Goal: Check status

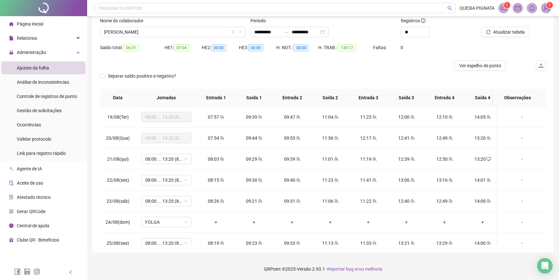
scroll to position [474, 0]
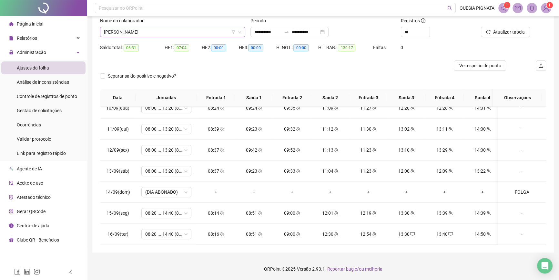
click at [241, 29] on span "[PERSON_NAME]" at bounding box center [173, 32] width 138 height 10
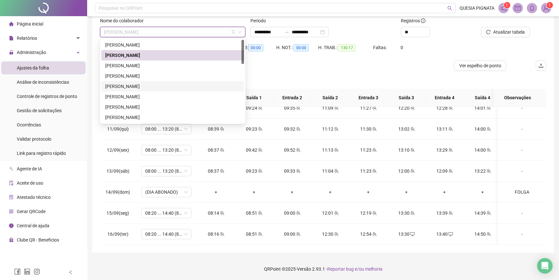
scroll to position [88, 0]
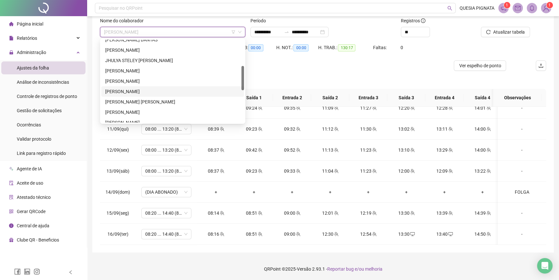
click at [178, 91] on div "[PERSON_NAME]" at bounding box center [172, 91] width 135 height 7
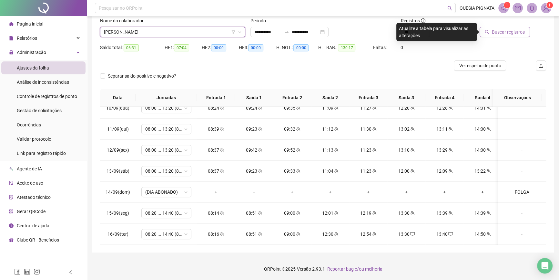
click at [495, 29] on span "Buscar registros" at bounding box center [508, 31] width 33 height 7
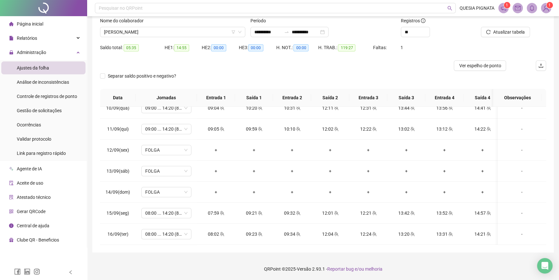
scroll to position [474, 0]
click at [132, 47] on span "05:35" at bounding box center [131, 47] width 15 height 7
drag, startPoint x: 127, startPoint y: 48, endPoint x: 136, endPoint y: 48, distance: 8.7
click at [136, 48] on span "05:35" at bounding box center [131, 47] width 15 height 7
click at [141, 51] on div "Saldo total: 05:35" at bounding box center [132, 47] width 65 height 7
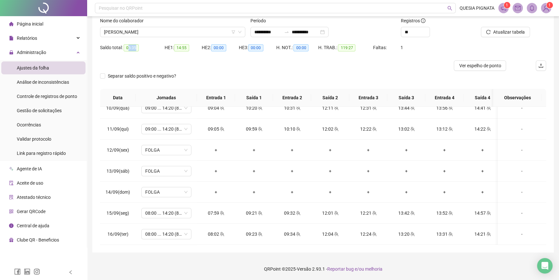
drag, startPoint x: 128, startPoint y: 46, endPoint x: 141, endPoint y: 47, distance: 13.6
click at [141, 47] on div "Saldo total: 05:35" at bounding box center [132, 47] width 65 height 7
click at [145, 51] on div "Saldo total: 05:35" at bounding box center [132, 47] width 65 height 7
